Goal: Task Accomplishment & Management: Use online tool/utility

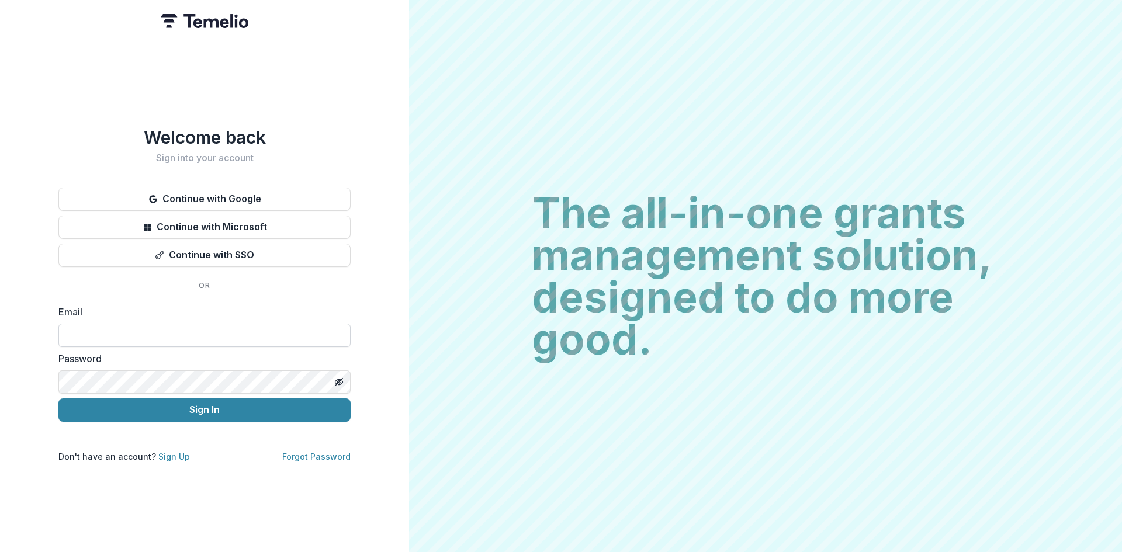
type input "**********"
click at [127, 407] on button "Sign In" at bounding box center [204, 410] width 292 height 23
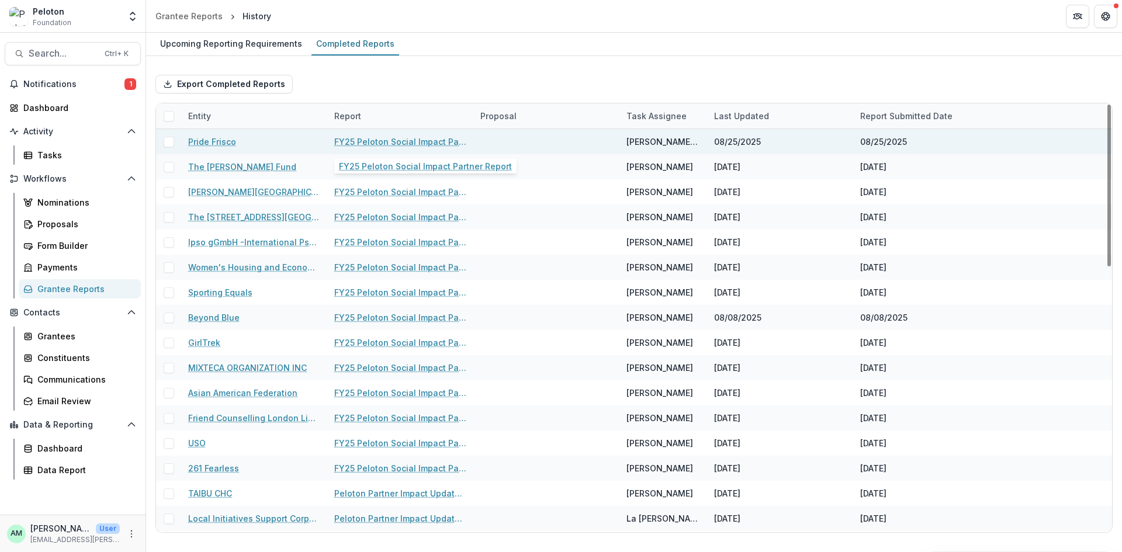
click at [364, 138] on link "FY25 Peloton Social Impact Partner Report" at bounding box center [400, 142] width 132 height 12
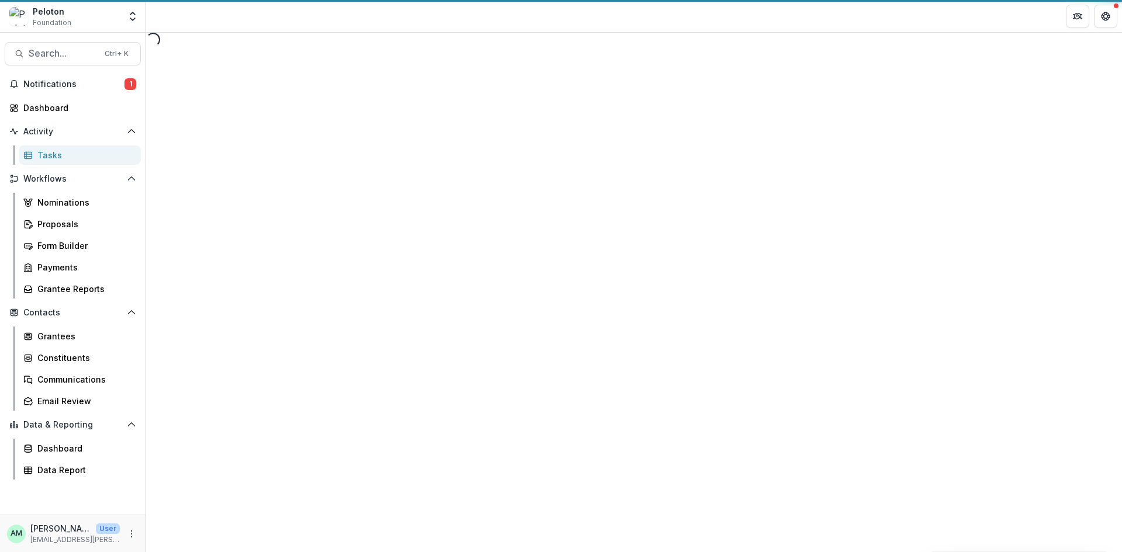
select select "********"
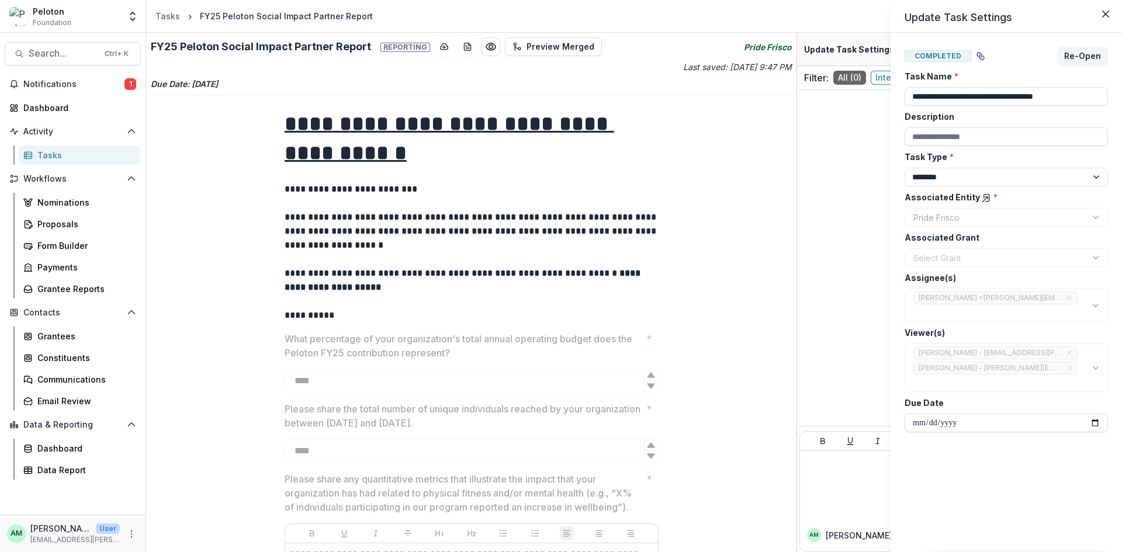
click at [440, 49] on div "**********" at bounding box center [561, 276] width 1122 height 552
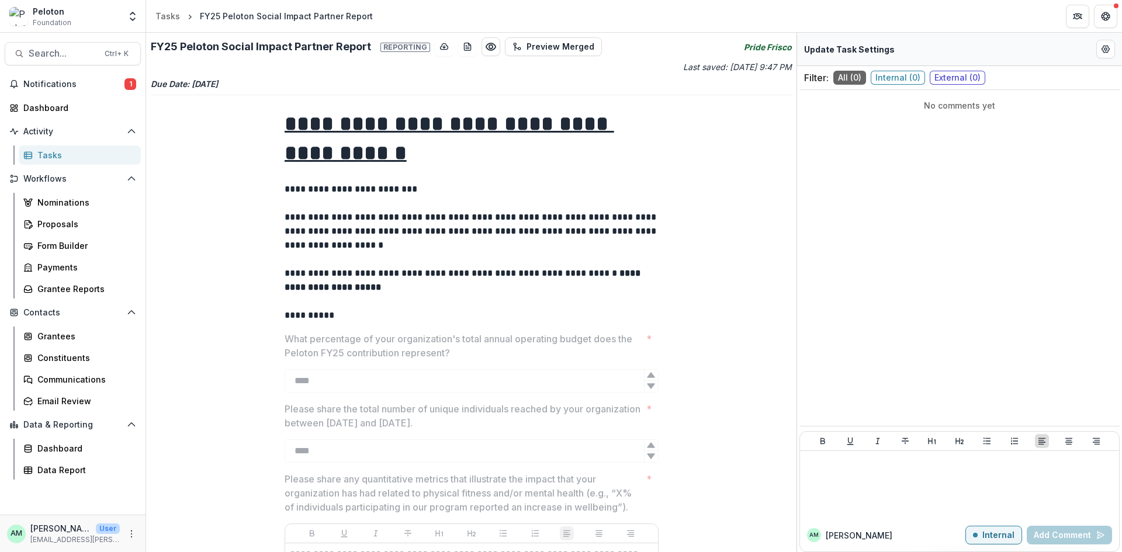
click at [441, 49] on icon "download-button" at bounding box center [445, 46] width 8 height 6
click at [953, 75] on span "External ( 0 )" at bounding box center [958, 78] width 56 height 14
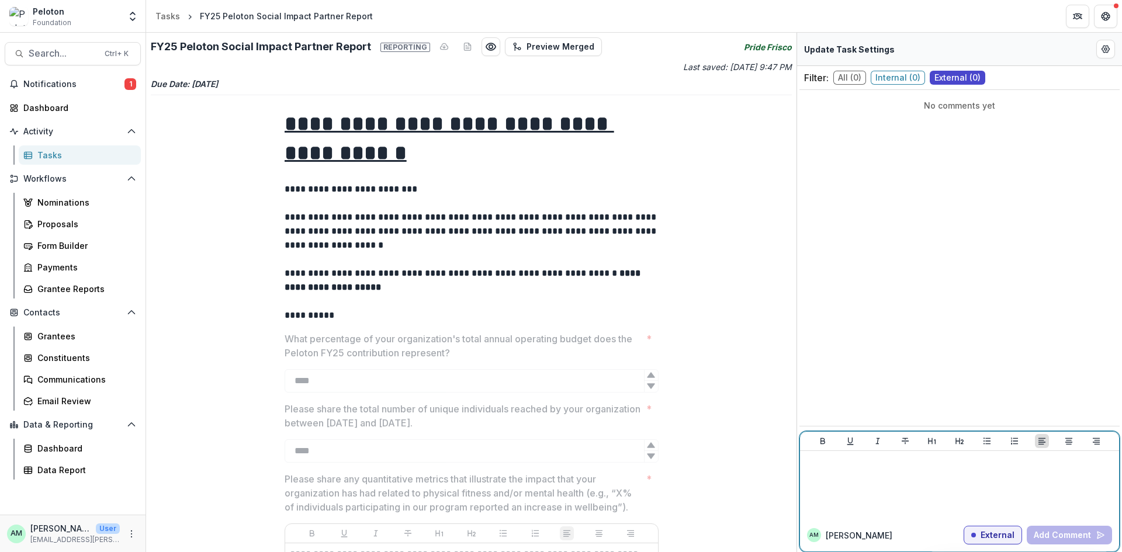
click at [834, 479] on div at bounding box center [960, 485] width 310 height 58
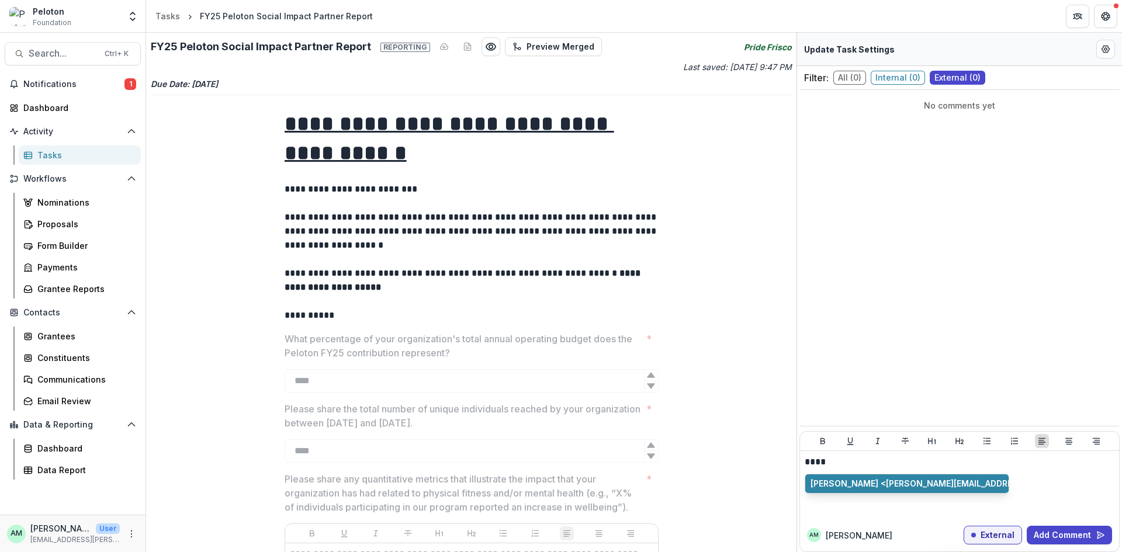
click at [834, 479] on button "[PERSON_NAME] <[PERSON_NAME][EMAIL_ADDRESS][PERSON_NAME][DOMAIN_NAME]>" at bounding box center [907, 484] width 203 height 19
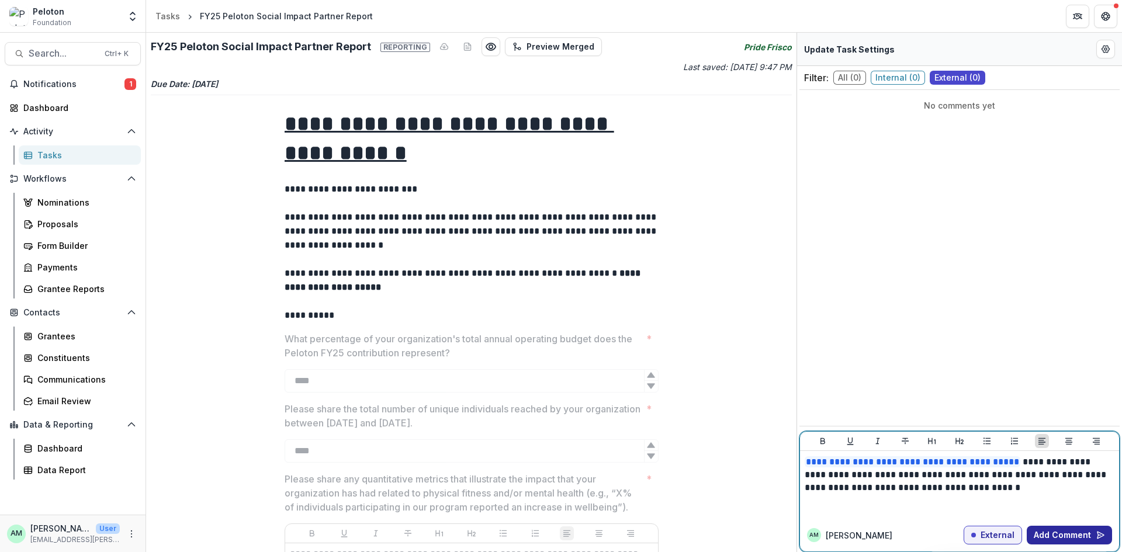
click at [1067, 528] on button "Add Comment" at bounding box center [1069, 535] width 85 height 19
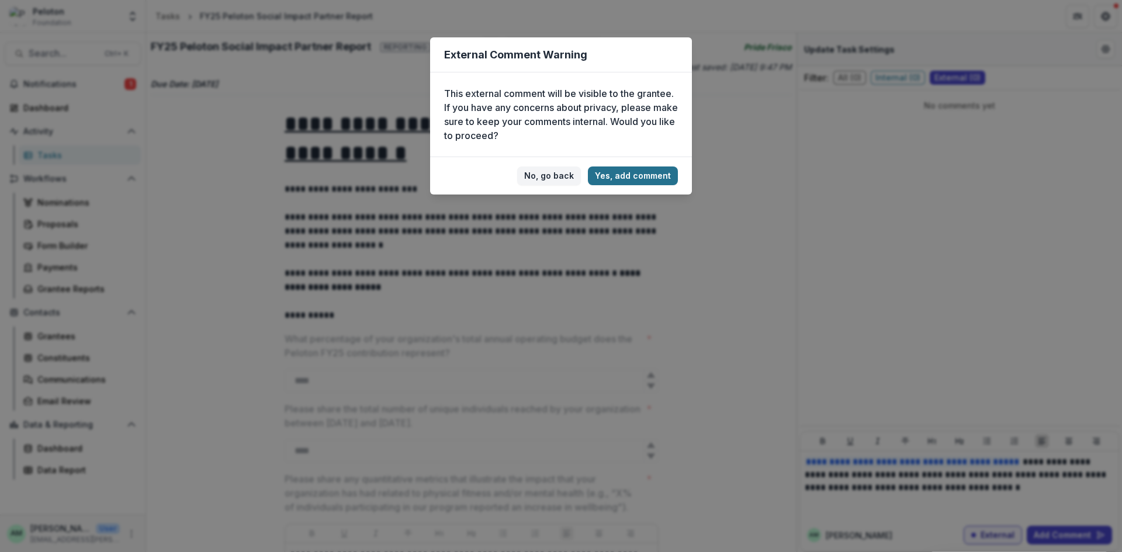
click at [631, 174] on button "Yes, add comment" at bounding box center [633, 176] width 90 height 19
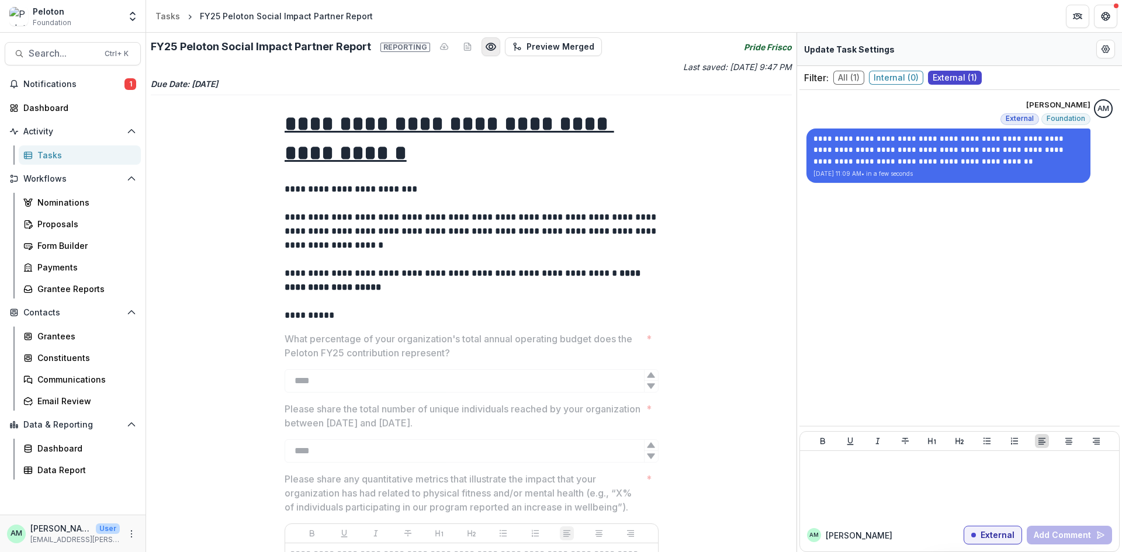
click at [487, 44] on icon "Preview a6ed2bfb-1c17-42fb-ba72-24c8c5c5617e.pdf" at bounding box center [490, 46] width 9 height 7
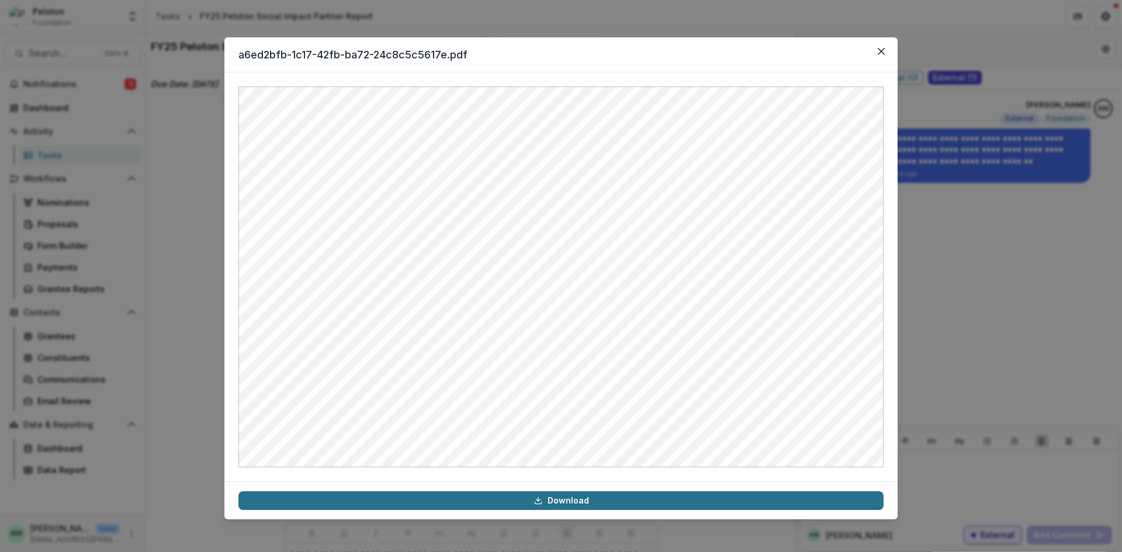
click at [552, 500] on link "Download" at bounding box center [561, 501] width 645 height 19
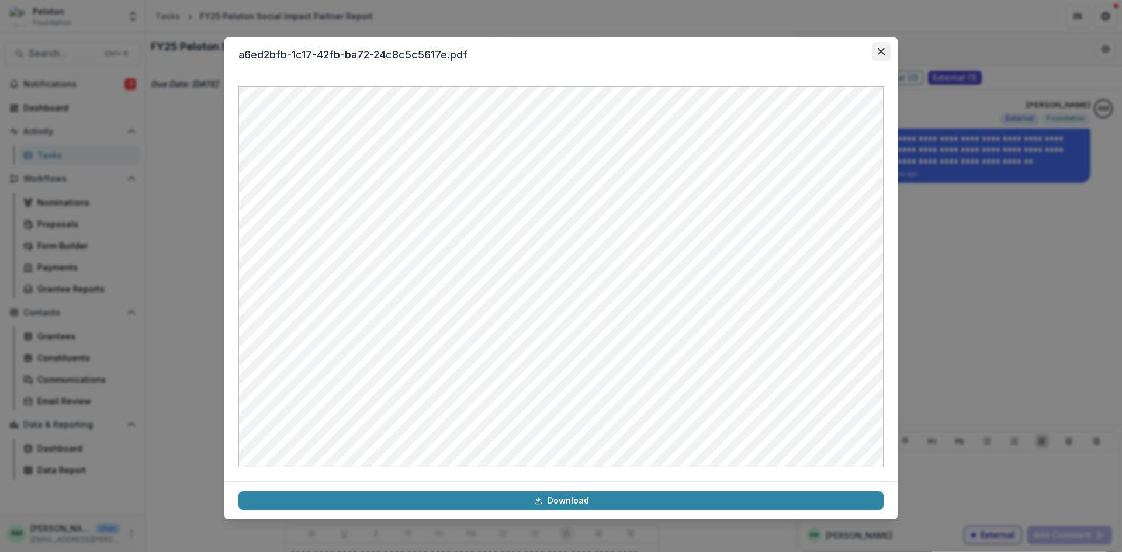
click at [883, 56] on button "Close" at bounding box center [881, 51] width 19 height 19
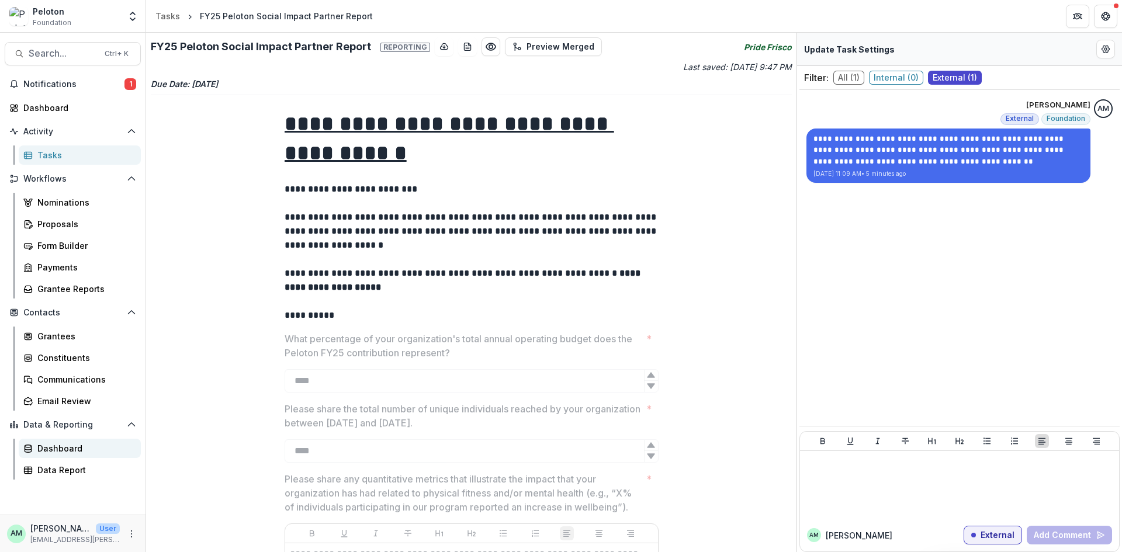
click at [47, 451] on div "Dashboard" at bounding box center [84, 449] width 94 height 12
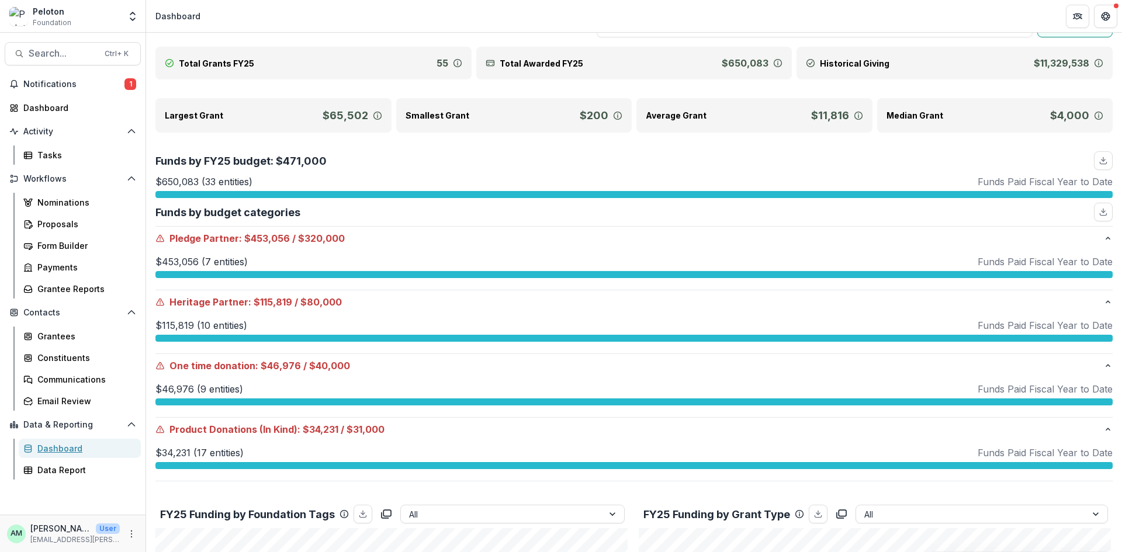
scroll to position [32, 0]
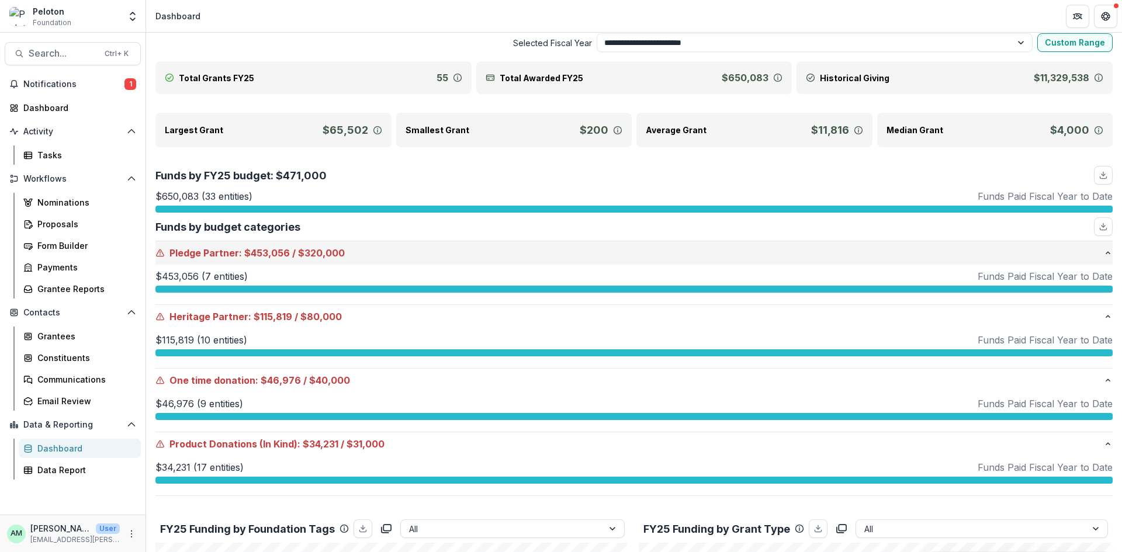
click at [353, 254] on p "Pledge Partner : $453,056 / $320,000" at bounding box center [630, 253] width 948 height 14
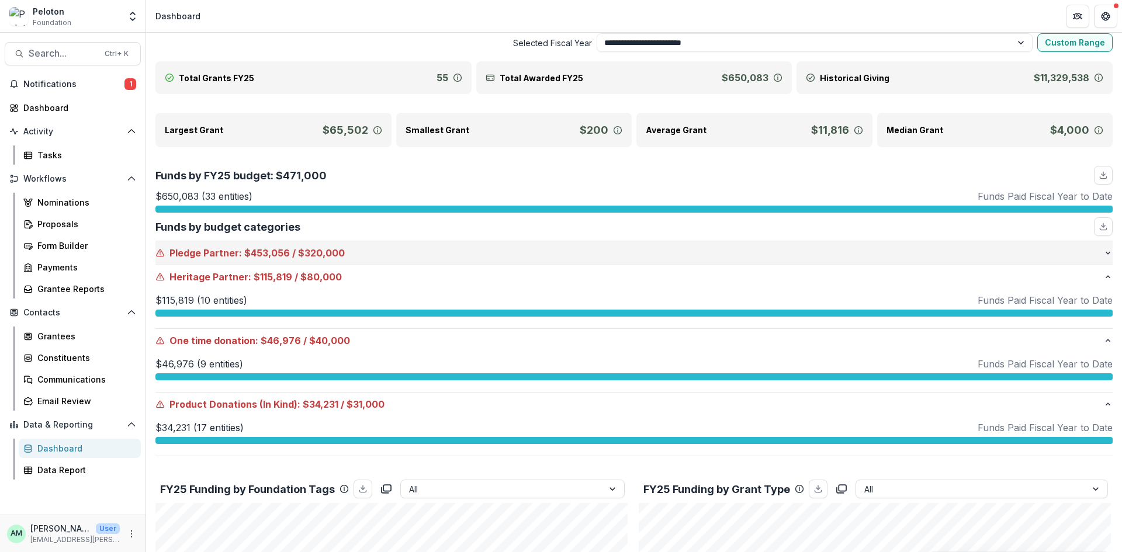
click at [353, 254] on p "Pledge Partner : $453,056 / $320,000" at bounding box center [630, 253] width 948 height 14
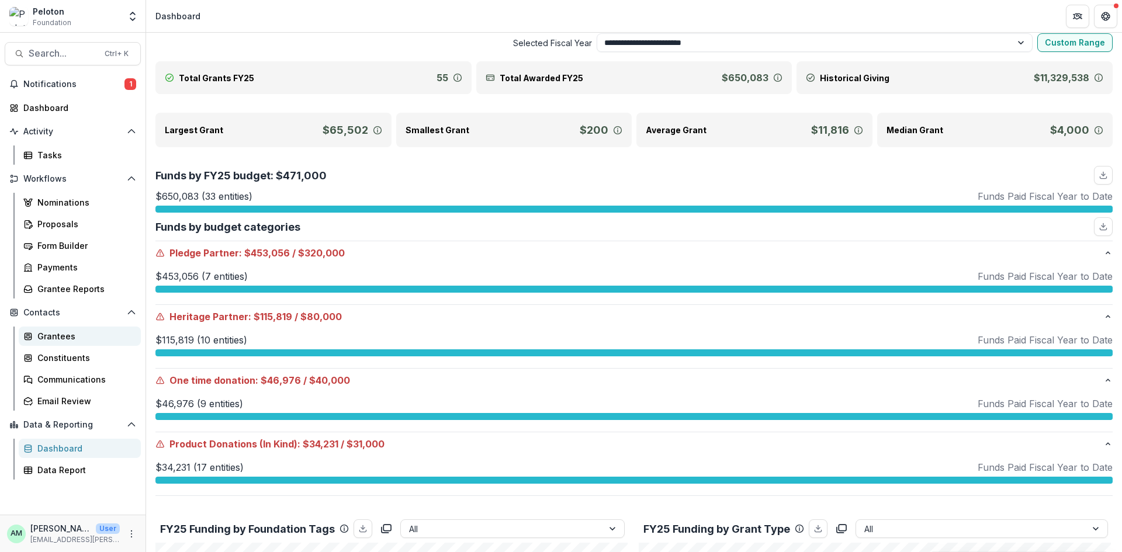
click at [53, 342] on div "Grantees" at bounding box center [84, 336] width 94 height 12
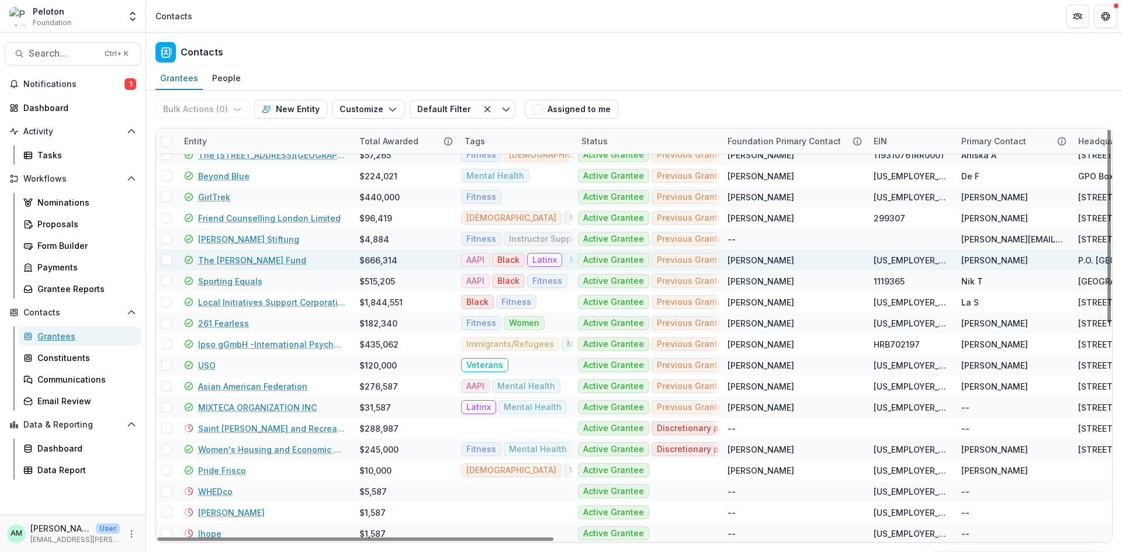
scroll to position [74, 0]
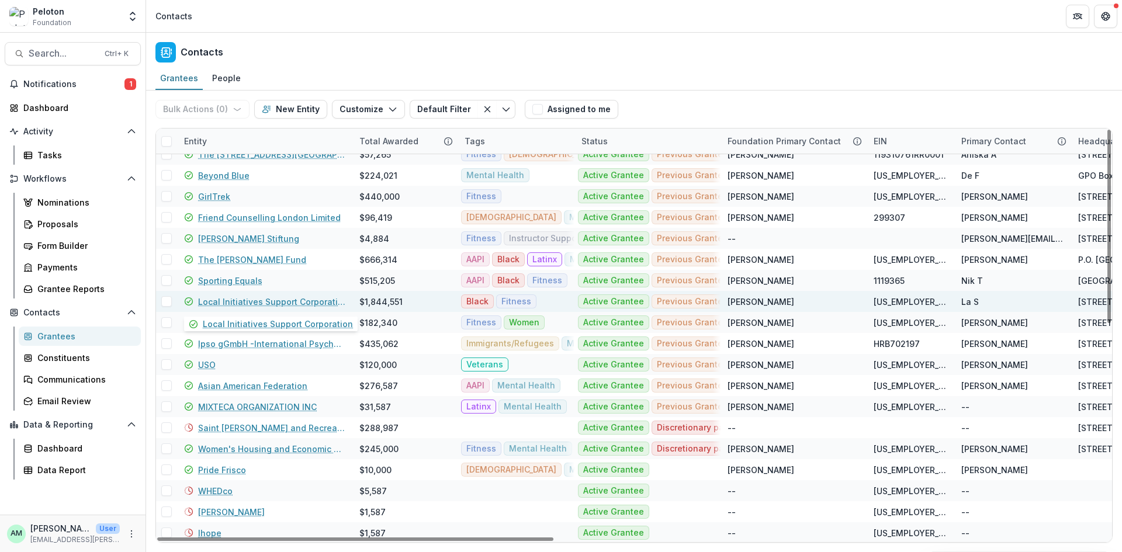
click at [249, 302] on link "Local Initiatives Support Corporation" at bounding box center [271, 302] width 147 height 12
